Goal: Task Accomplishment & Management: Use online tool/utility

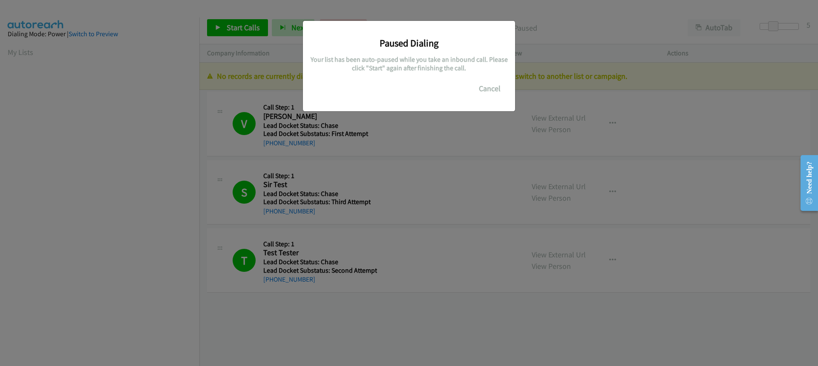
scroll to position [112, 0]
click at [479, 92] on button "Cancel" at bounding box center [490, 88] width 38 height 17
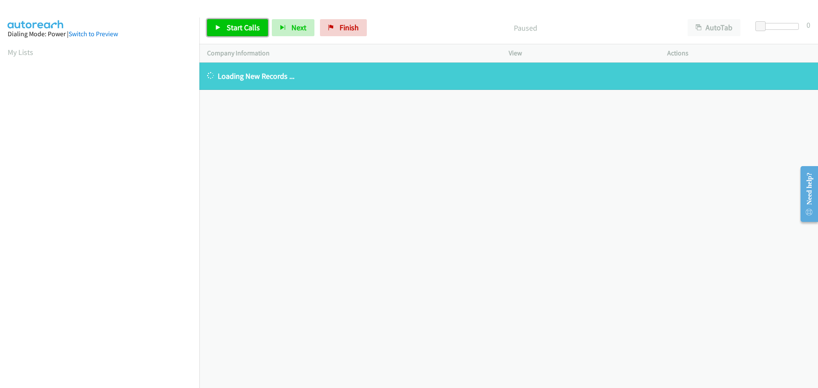
click at [225, 32] on link "Start Calls" at bounding box center [237, 27] width 61 height 17
click at [225, 32] on link "Pause" at bounding box center [230, 27] width 47 height 17
click at [272, 78] on p "Loading New Records ..." at bounding box center [508, 75] width 603 height 11
drag, startPoint x: 272, startPoint y: 78, endPoint x: 283, endPoint y: 79, distance: 11.1
click at [283, 79] on p "Loading New Records ..." at bounding box center [508, 75] width 603 height 11
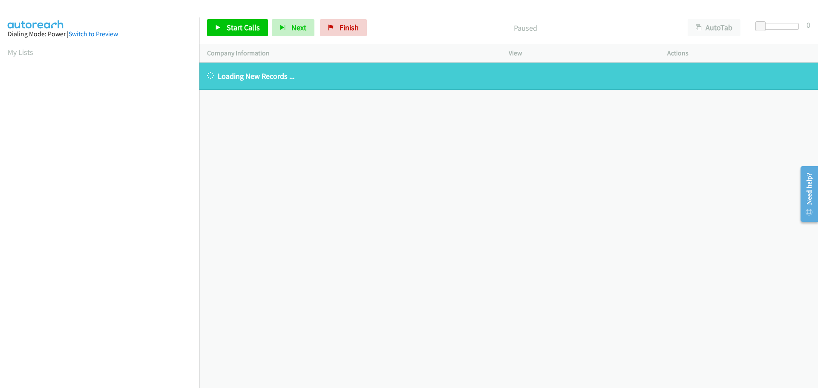
click at [259, 115] on div "[PHONE_NUMBER] Call failed - Please reload the list and try again The Callbar F…" at bounding box center [508, 225] width 618 height 325
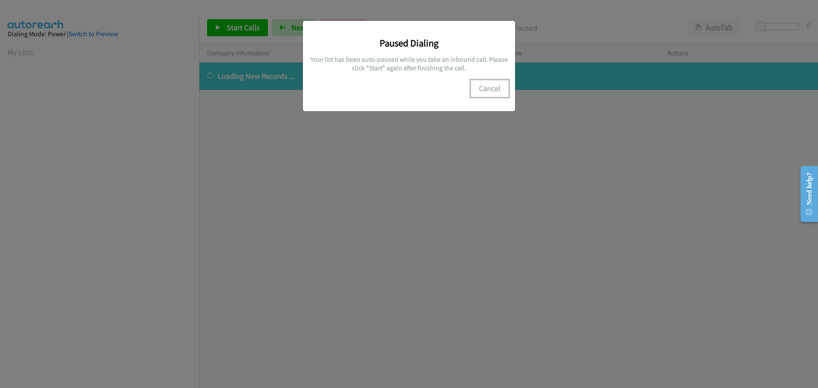
click at [485, 95] on button "Cancel" at bounding box center [490, 88] width 38 height 17
